Goal: Contribute content

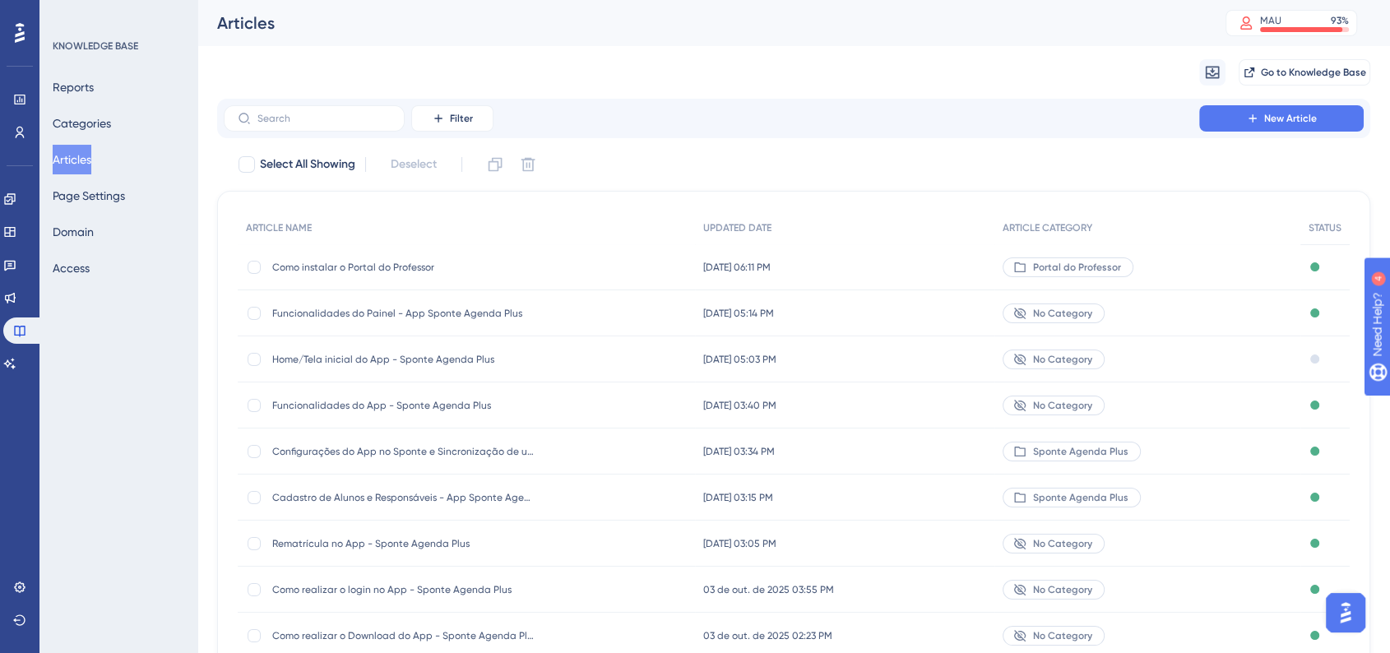
click at [553, 271] on div "Como instalar o Portal do Professor Como instalar o Portal do Professor" at bounding box center [466, 267] width 457 height 46
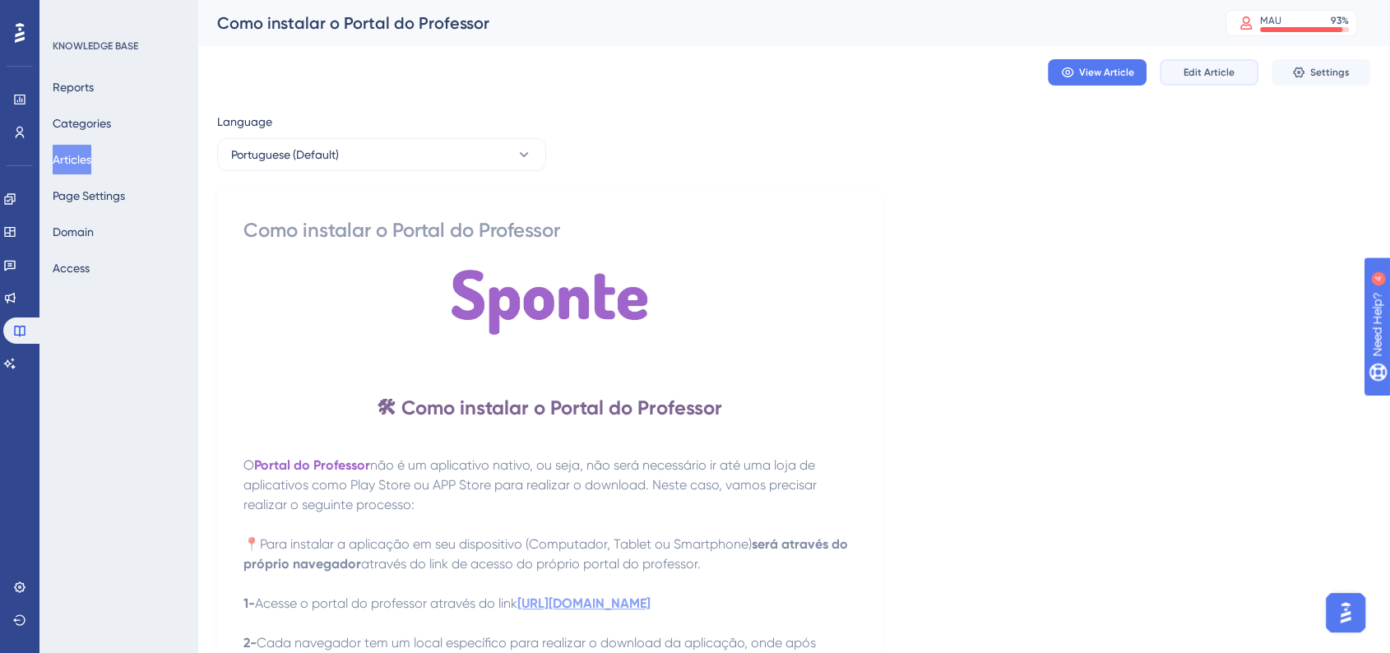
click at [1193, 77] on span "Edit Article" at bounding box center [1209, 72] width 51 height 13
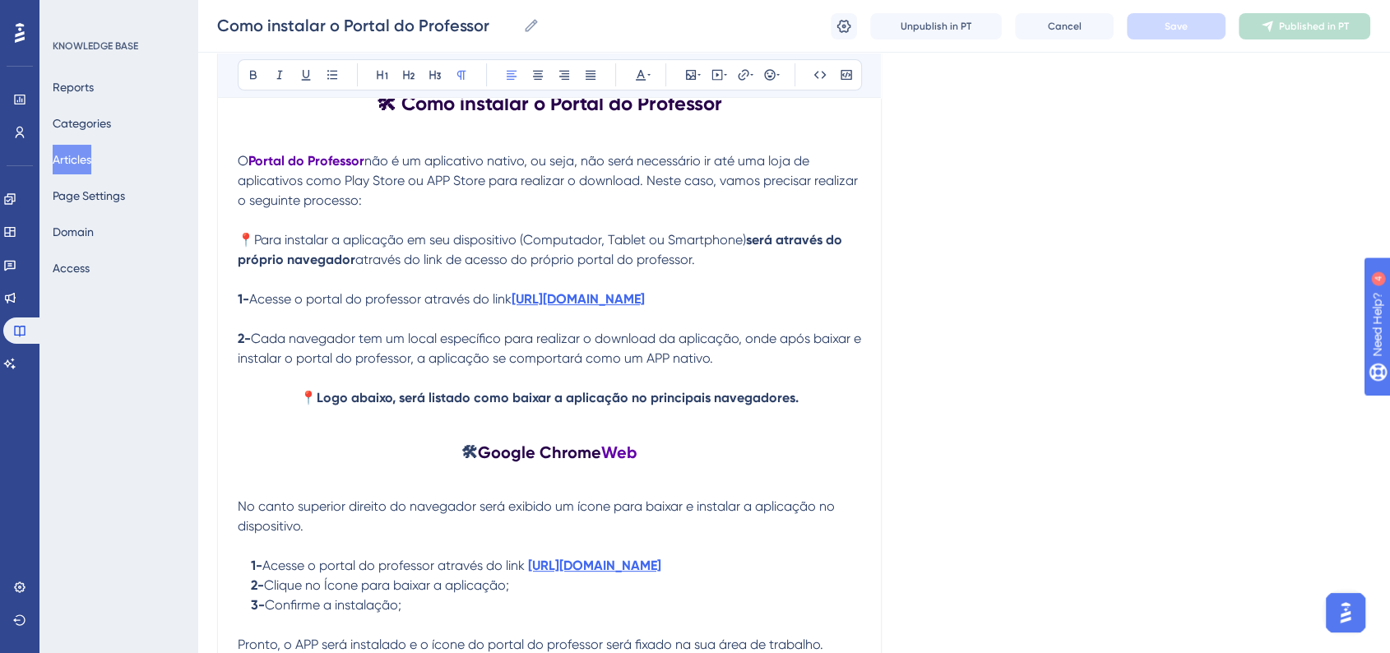
scroll to position [337, 0]
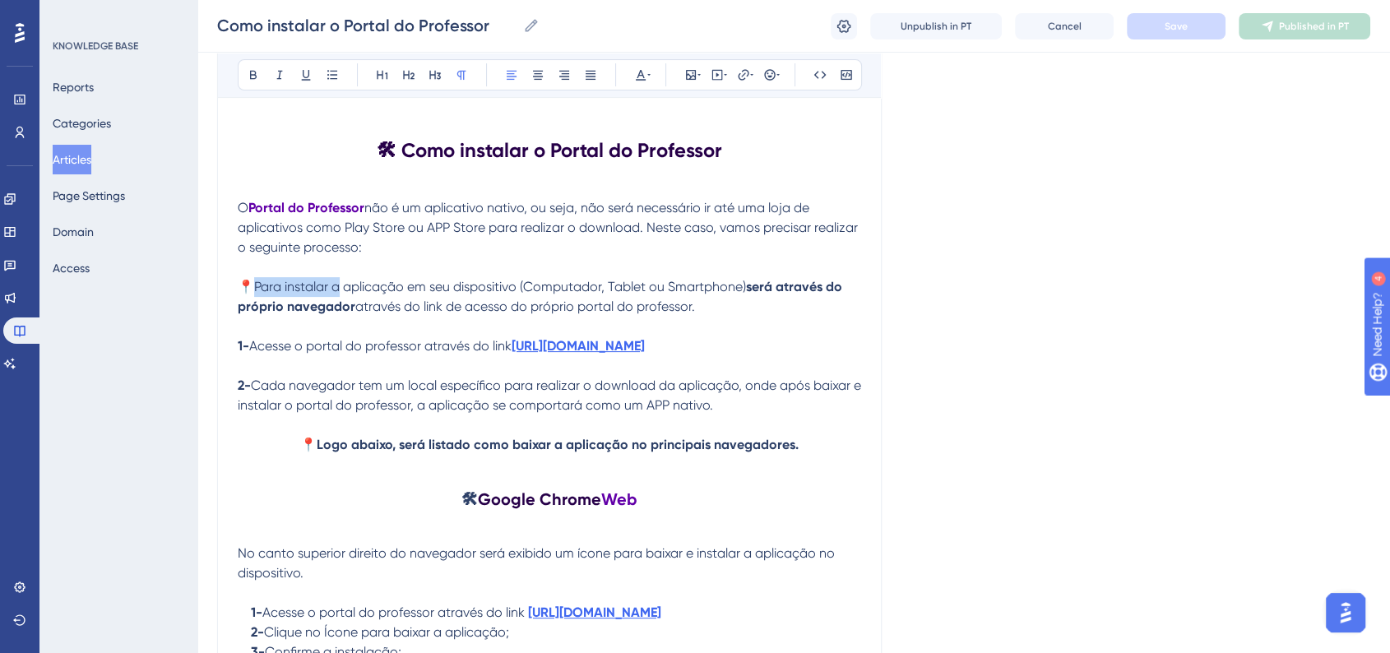
drag, startPoint x: 340, startPoint y: 285, endPoint x: 257, endPoint y: 288, distance: 83.1
click at [257, 288] on span "📍Para instalar a aplicação em seu dispositivo (Computador, Tablet ou Smartphone)" at bounding box center [492, 287] width 508 height 16
click at [355, 308] on span "através do link de acesso do próprio portal do professor. ​" at bounding box center [526, 307] width 343 height 16
click at [1184, 32] on span "Save" at bounding box center [1176, 26] width 23 height 13
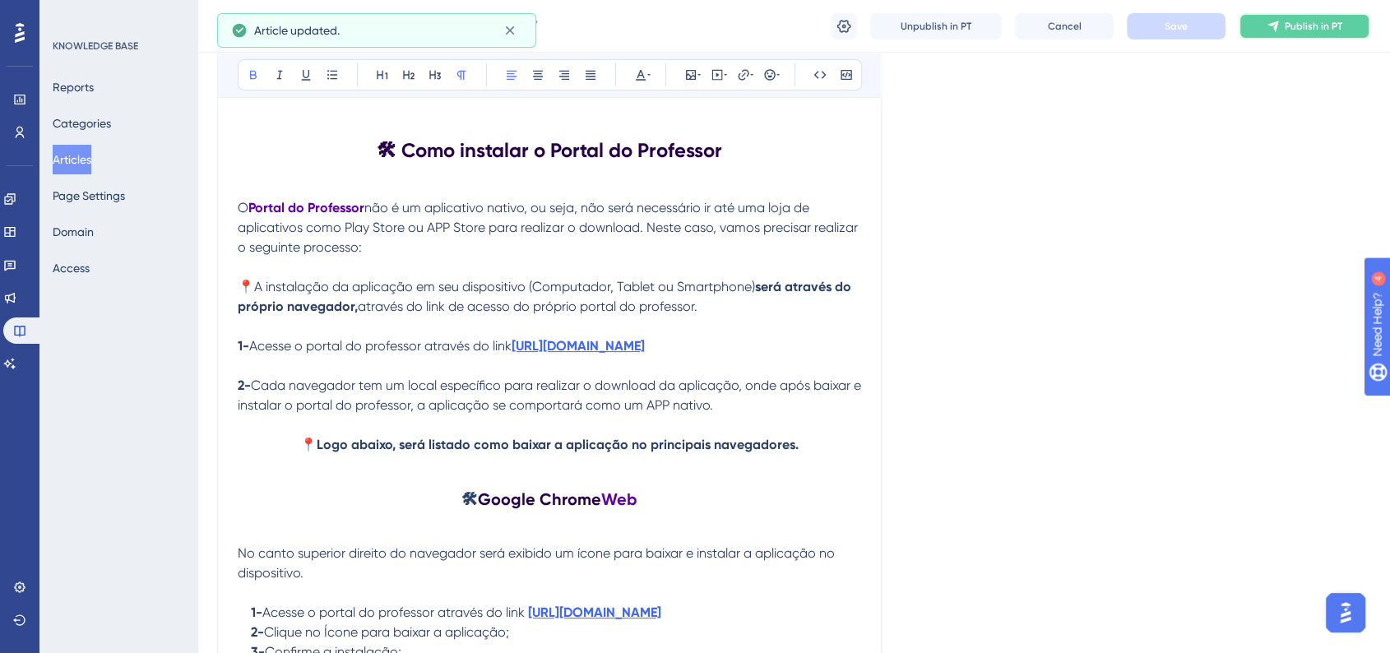
click at [1277, 35] on button "Publish in PT" at bounding box center [1305, 26] width 132 height 26
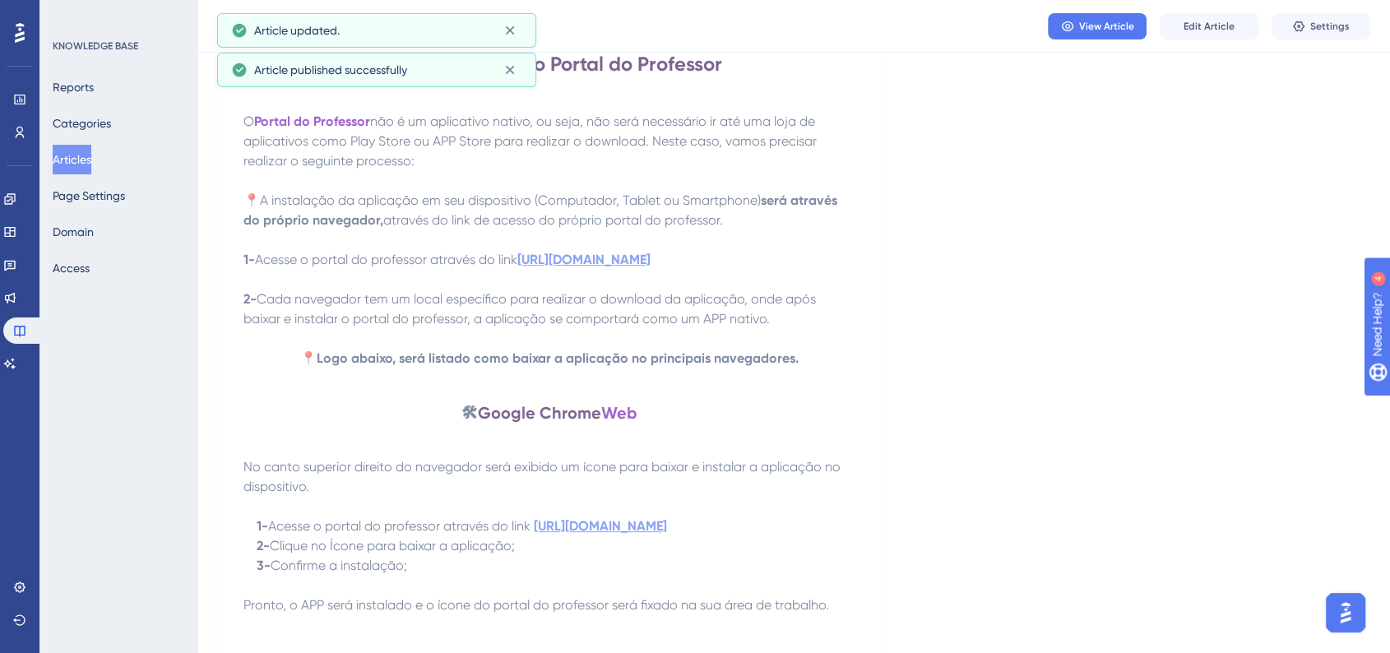
scroll to position [63, 0]
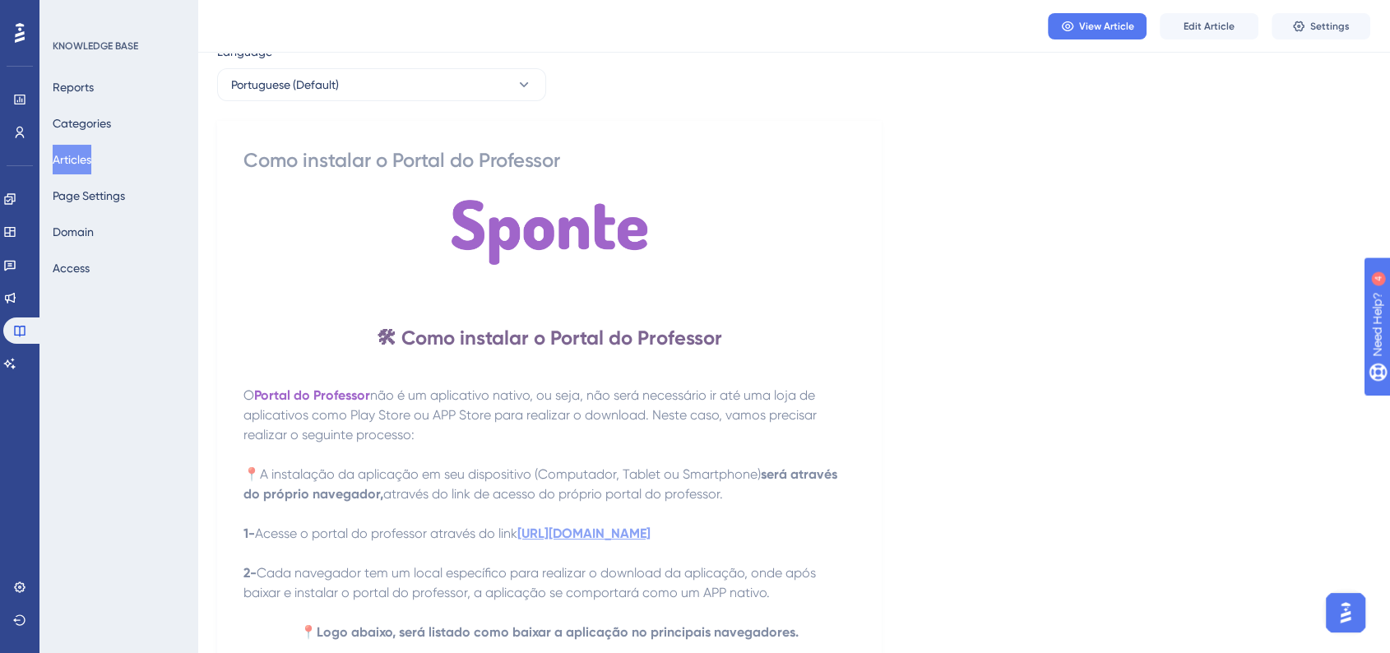
click at [1203, 41] on div "View Article Edit Article Settings" at bounding box center [793, 26] width 1193 height 53
click at [1194, 32] on span "Edit Article" at bounding box center [1209, 26] width 51 height 13
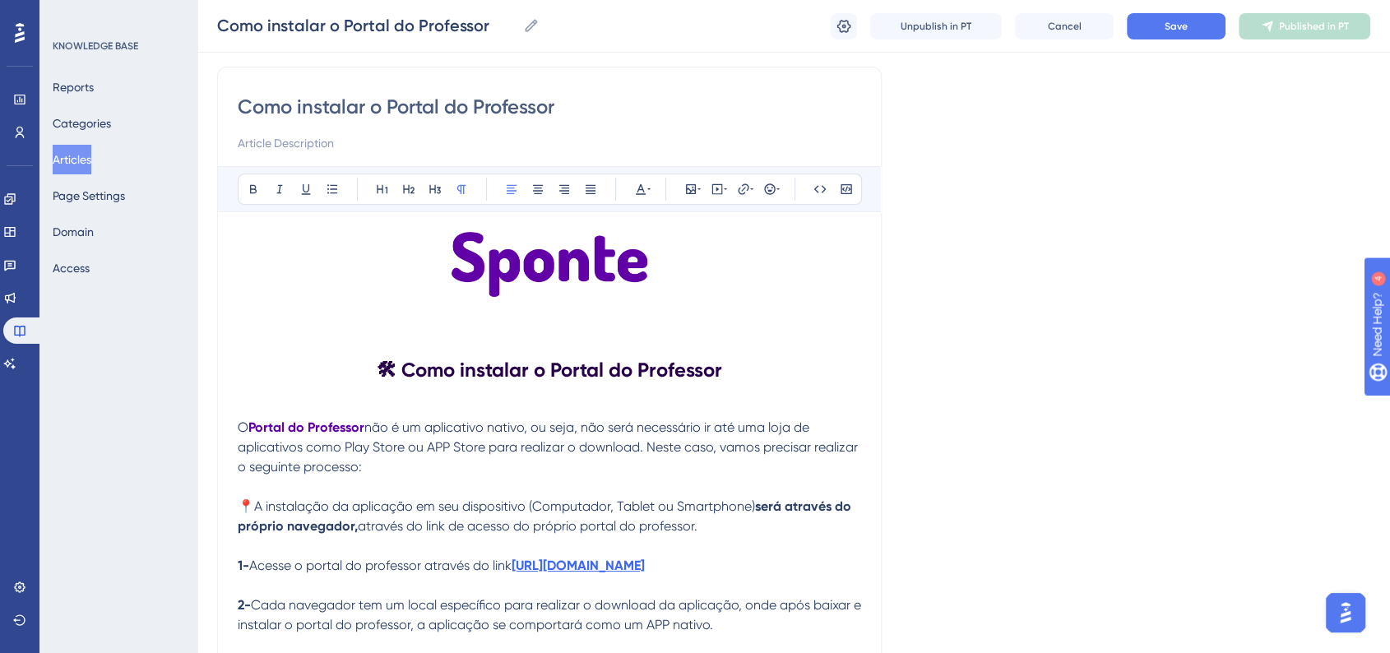
scroll to position [183, 0]
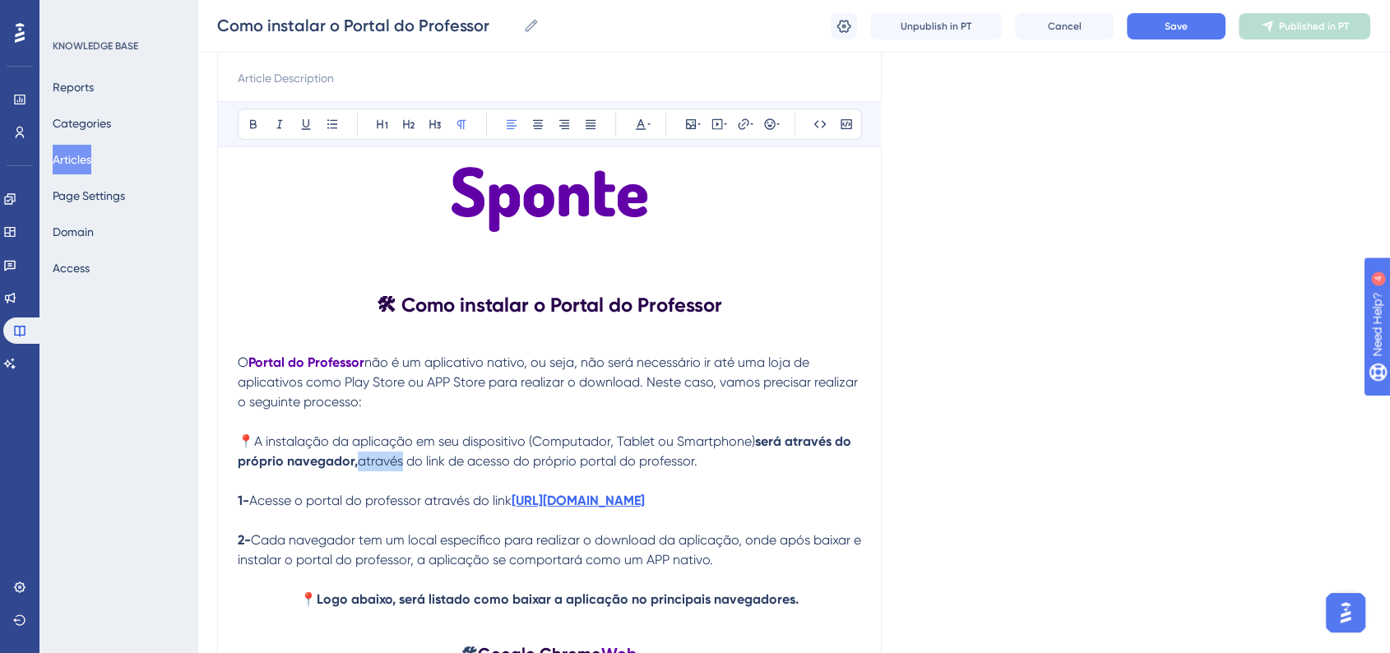
drag, startPoint x: 360, startPoint y: 466, endPoint x: 402, endPoint y: 467, distance: 42.0
click at [402, 467] on span "através do link de acesso do próprio portal do professor. ​" at bounding box center [529, 461] width 343 height 16
click at [1183, 33] on button "Save" at bounding box center [1176, 26] width 99 height 26
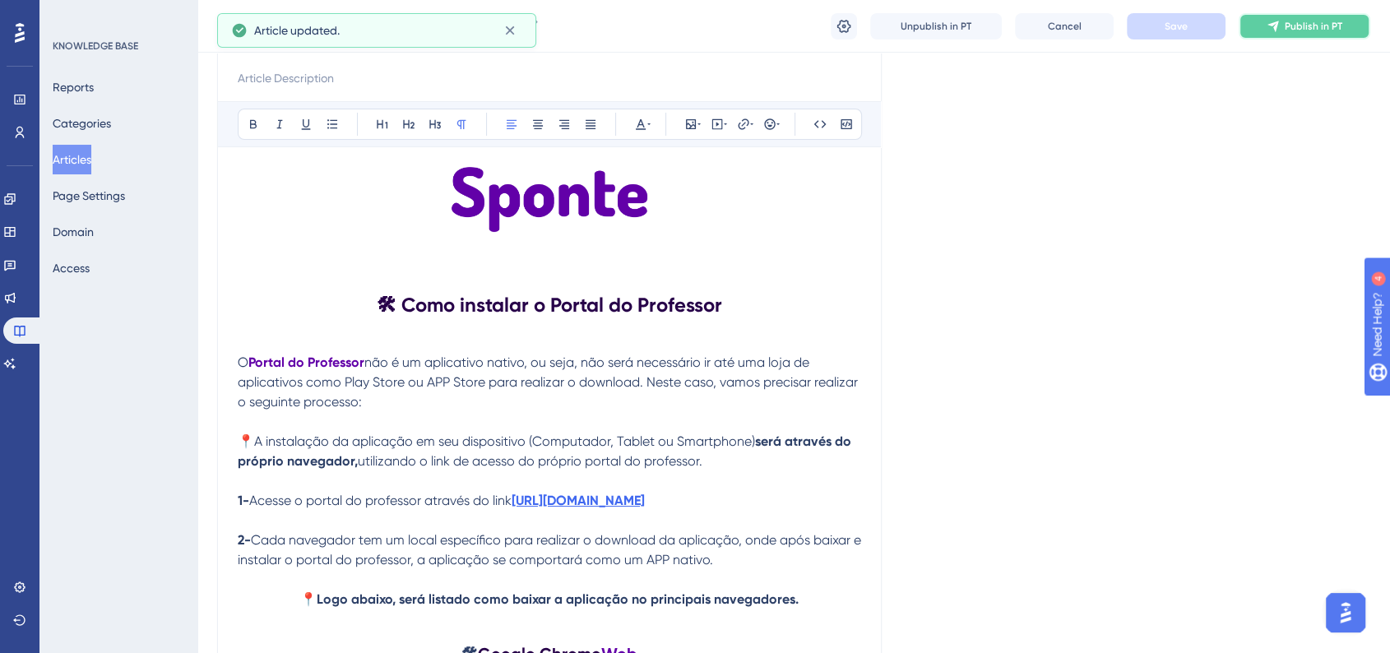
click at [1291, 34] on button "Publish in PT" at bounding box center [1305, 26] width 132 height 26
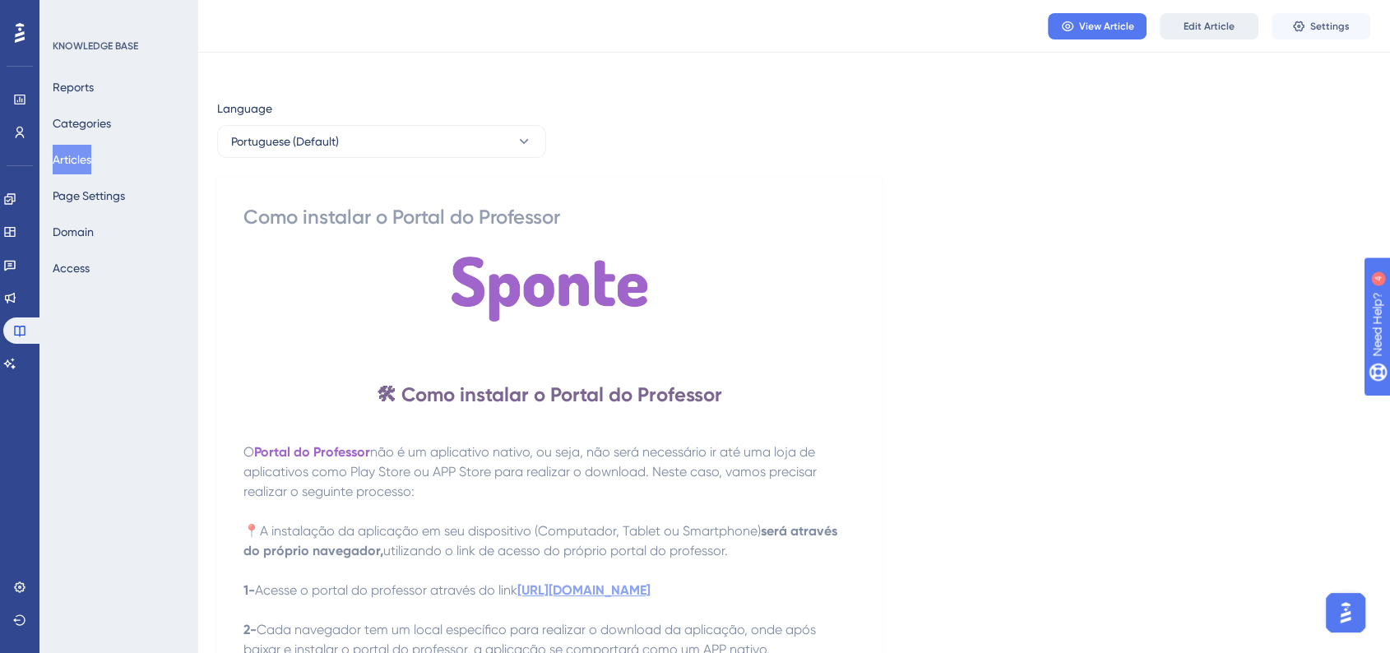
scroll to position [0, 0]
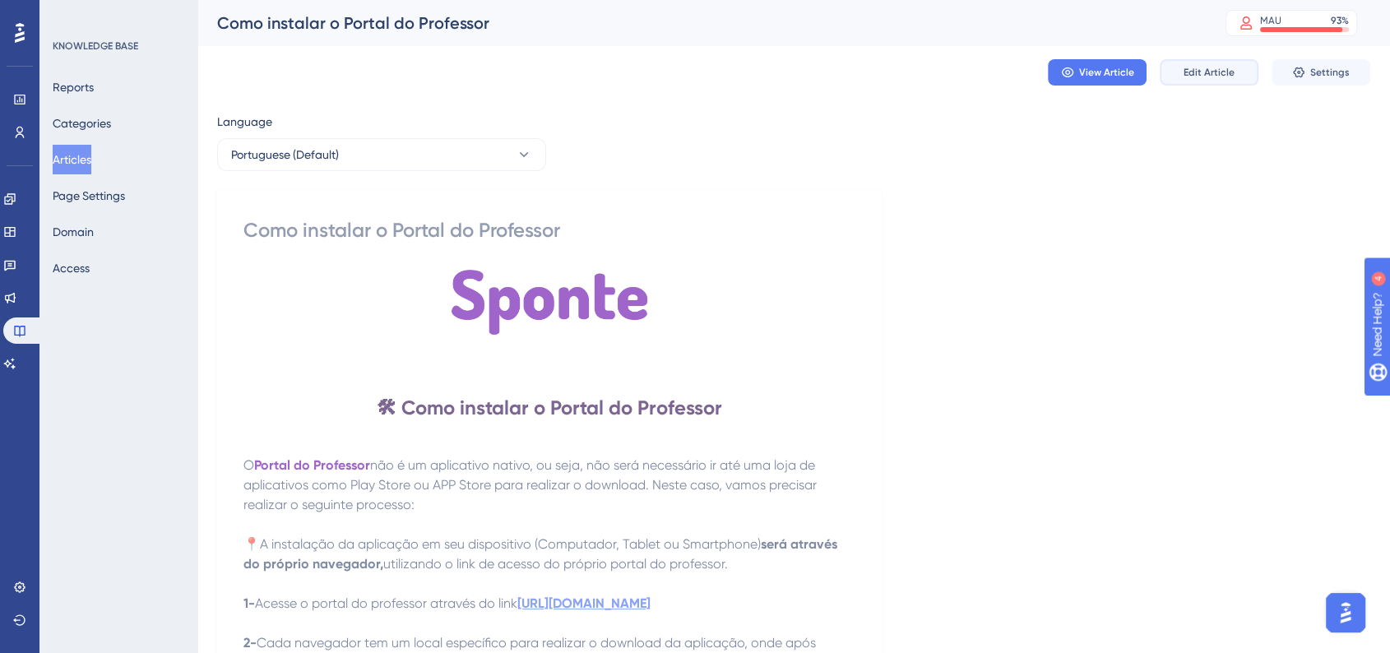
click at [1204, 71] on span "Edit Article" at bounding box center [1209, 72] width 51 height 13
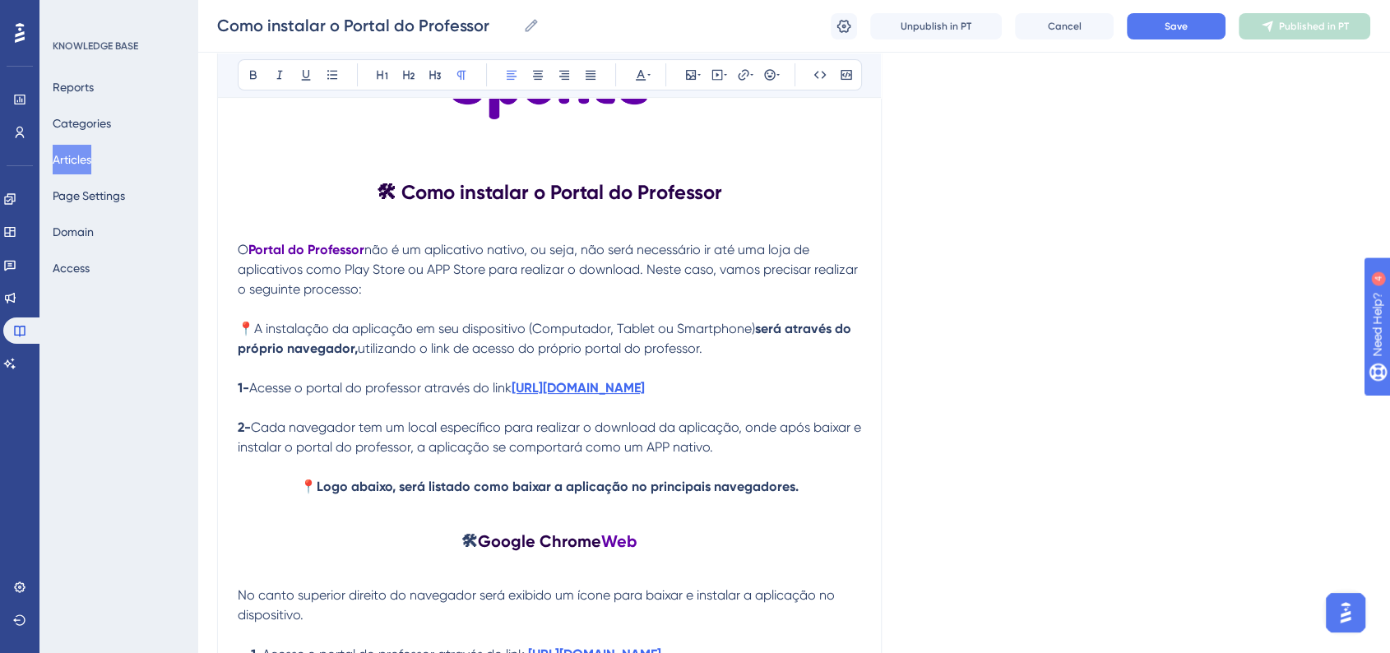
scroll to position [364, 0]
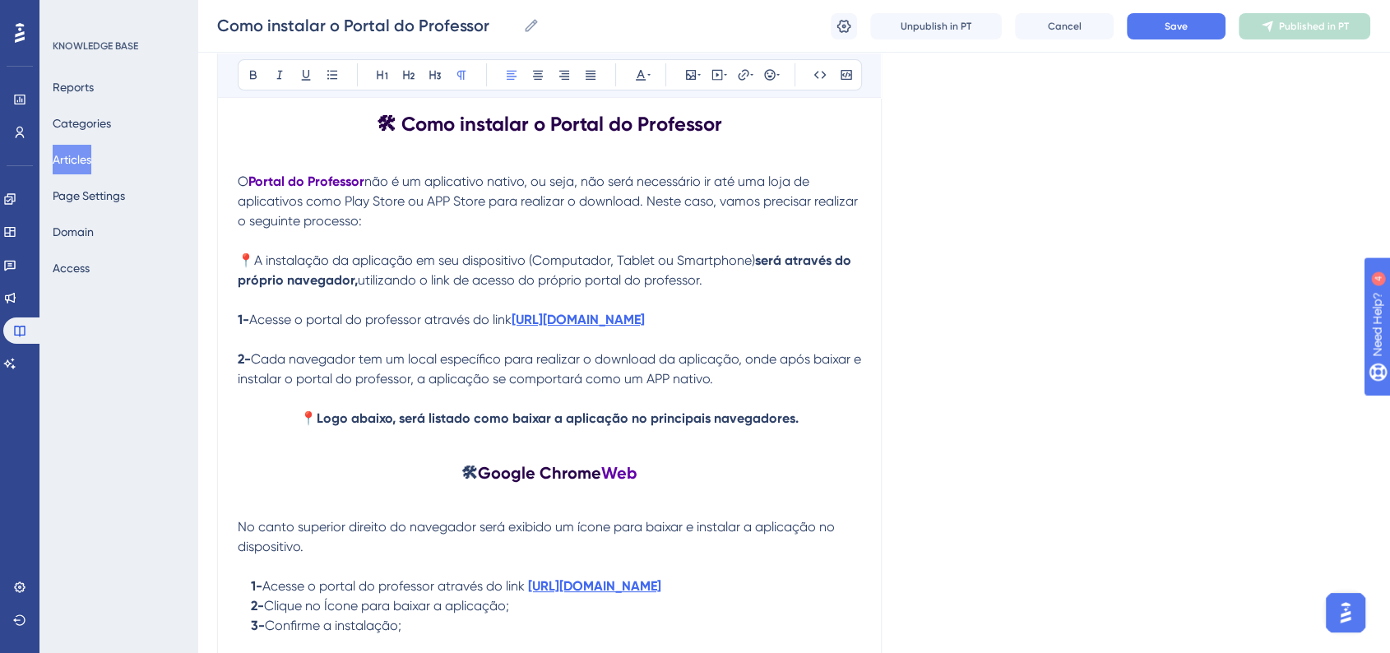
click at [646, 423] on strong "📍Logo abaixo, será listado como baixar a aplicação no principais navegadores.​" at bounding box center [549, 418] width 498 height 16
click at [1165, 20] on span "Save" at bounding box center [1176, 26] width 23 height 13
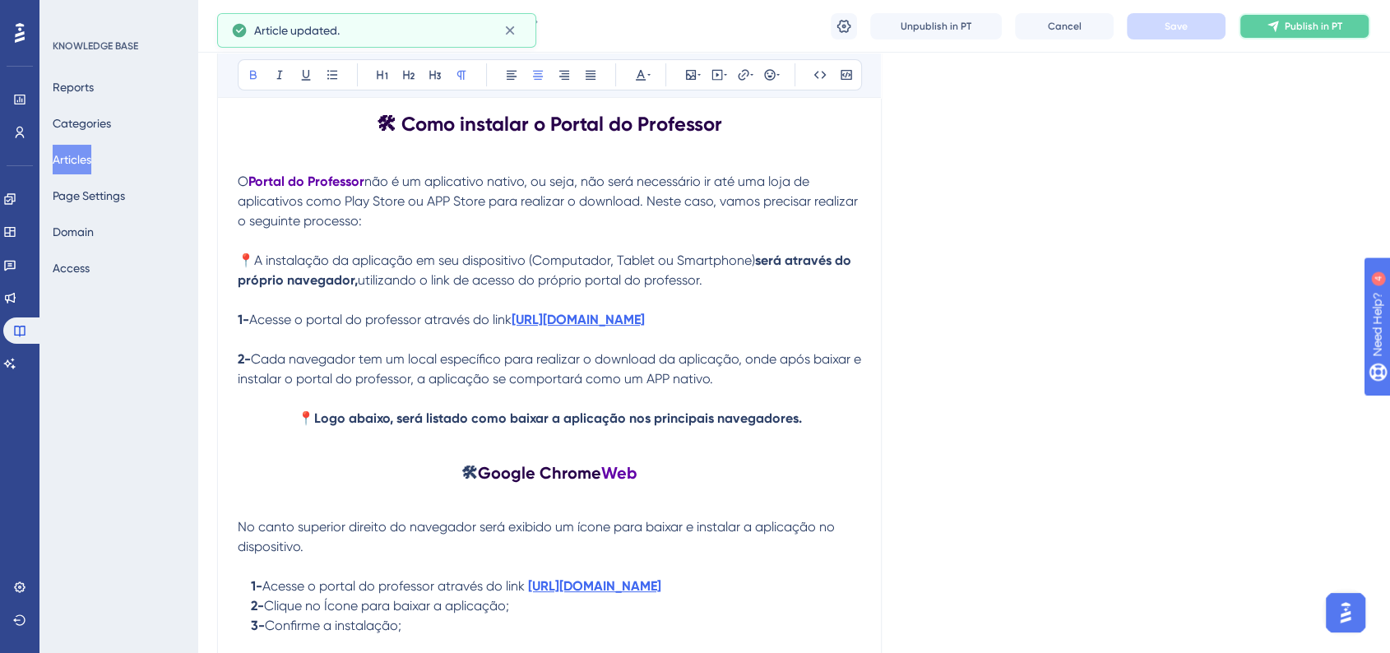
click at [1291, 33] on button "Publish in PT" at bounding box center [1305, 26] width 132 height 26
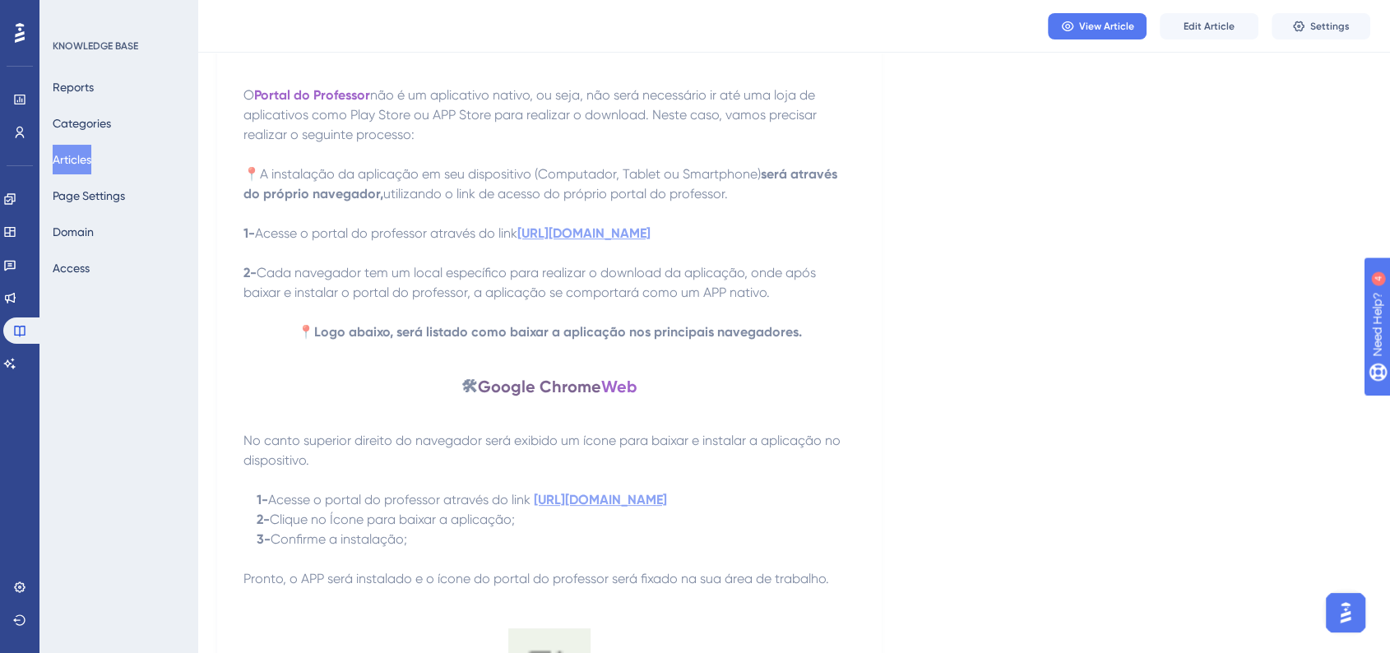
scroll to position [455, 0]
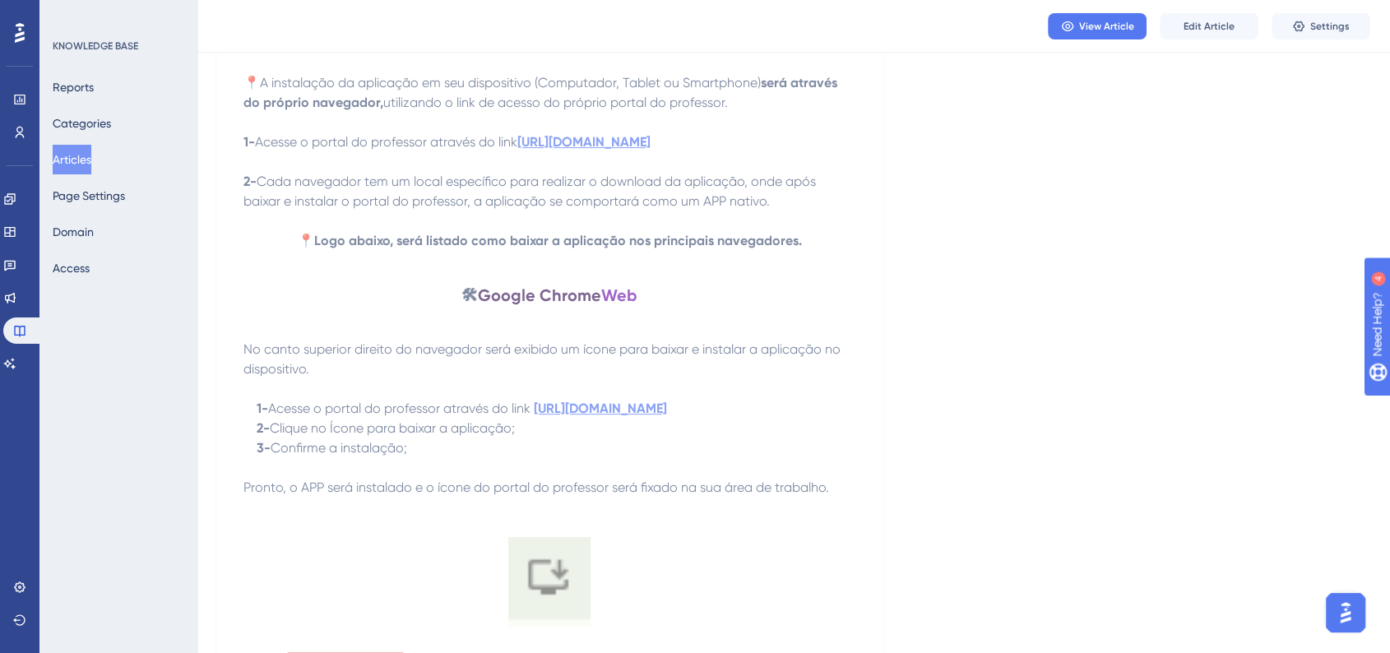
click at [82, 170] on button "Articles" at bounding box center [72, 160] width 39 height 30
